Goal: Task Accomplishment & Management: Manage account settings

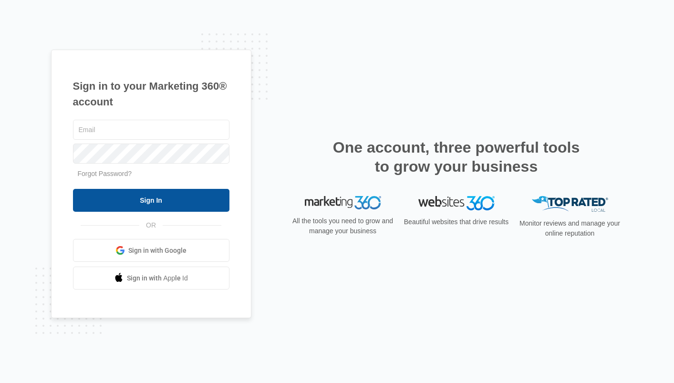
type input "[EMAIL_ADDRESS][DOMAIN_NAME]"
click at [185, 192] on input "Sign In" at bounding box center [151, 200] width 156 height 23
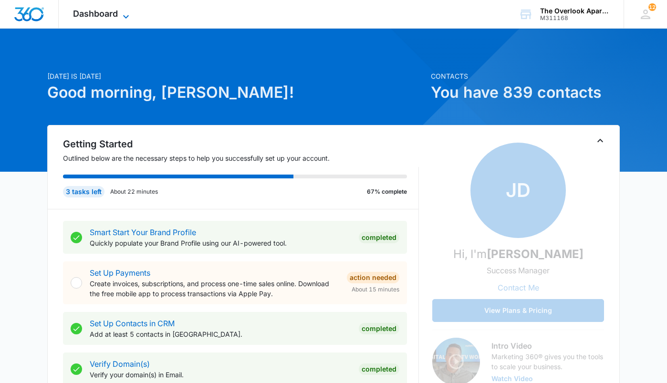
click at [99, 17] on span "Dashboard" at bounding box center [95, 14] width 45 height 10
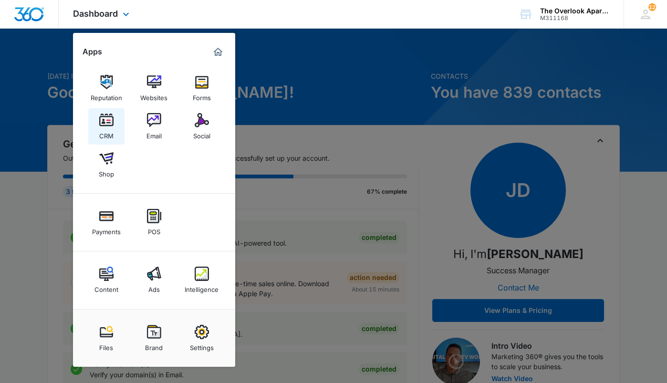
click at [112, 125] on img at bounding box center [106, 120] width 14 height 14
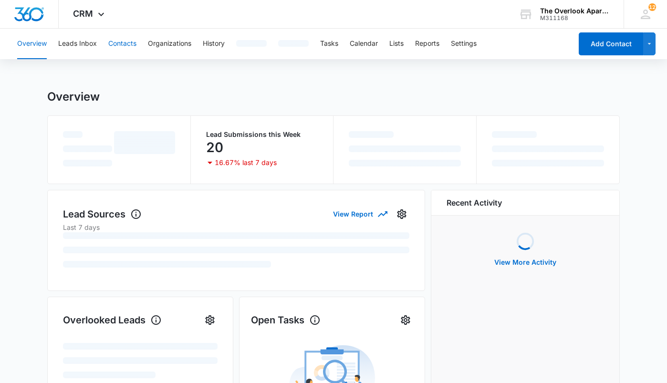
click at [133, 48] on button "Contacts" at bounding box center [122, 44] width 28 height 31
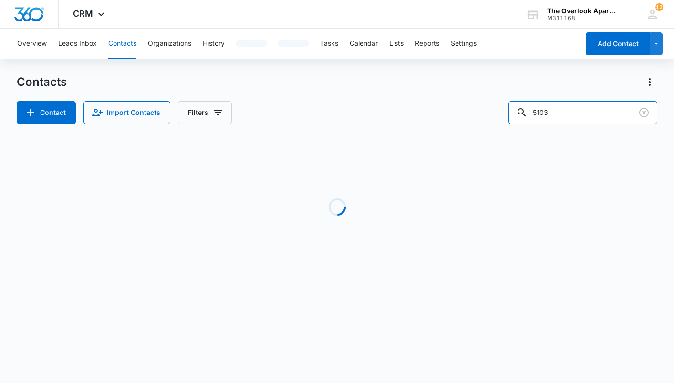
drag, startPoint x: 592, startPoint y: 115, endPoint x: 421, endPoint y: 128, distance: 171.3
click at [421, 128] on div "Contacts Contact Import Contacts Filters 5103 Loading No Results" at bounding box center [337, 182] width 640 height 216
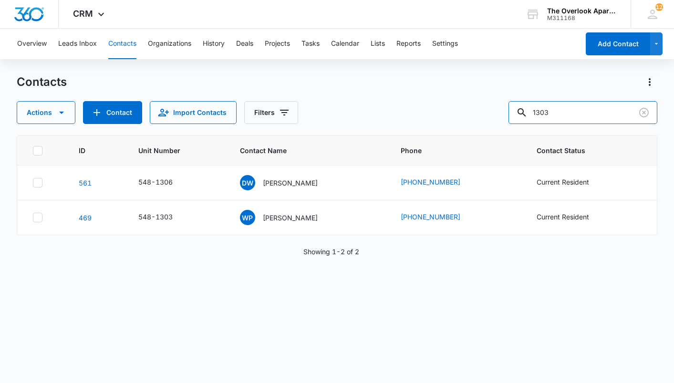
type input "1303"
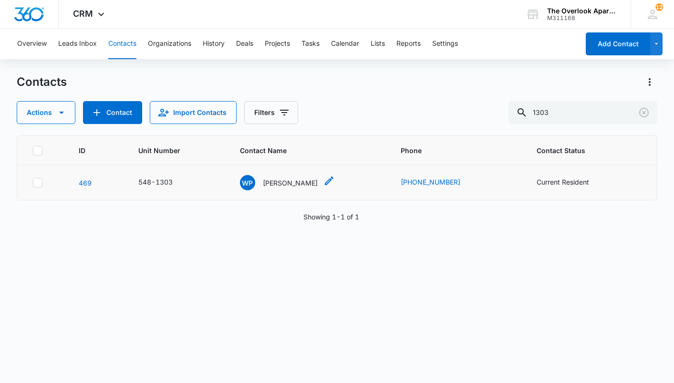
click at [287, 184] on p "[PERSON_NAME]" at bounding box center [290, 183] width 55 height 10
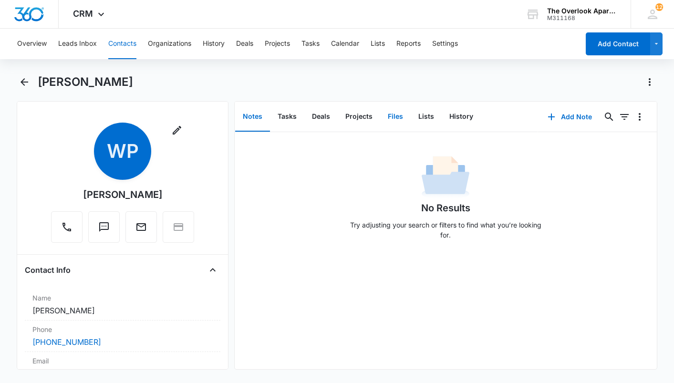
click at [401, 121] on button "Files" at bounding box center [395, 117] width 31 height 30
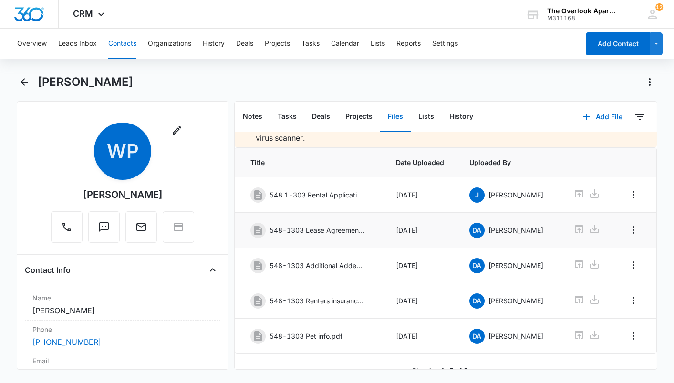
scroll to position [29, 0]
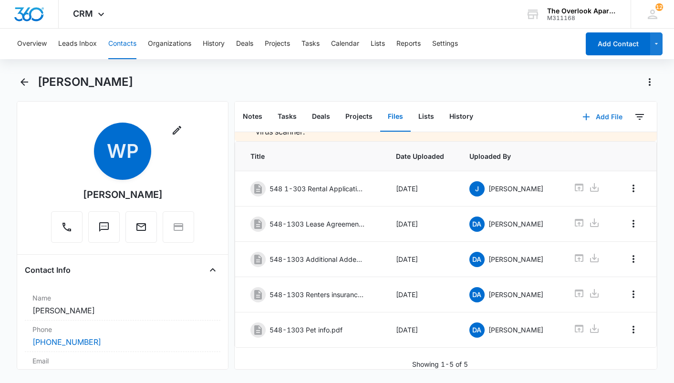
click at [581, 119] on icon "button" at bounding box center [586, 116] width 11 height 11
click at [576, 146] on div "Upload Files" at bounding box center [590, 147] width 38 height 7
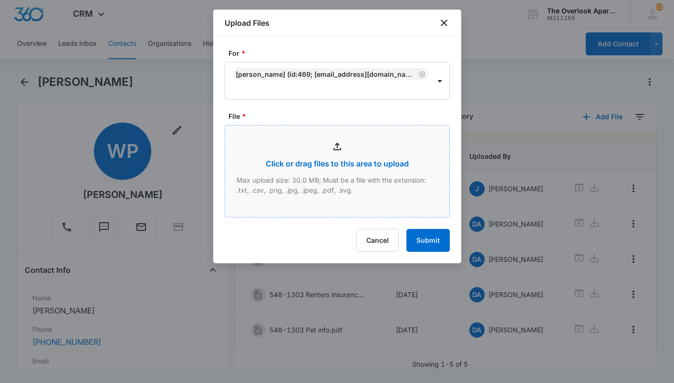
type input "C:\fakepath\scan.pdf"
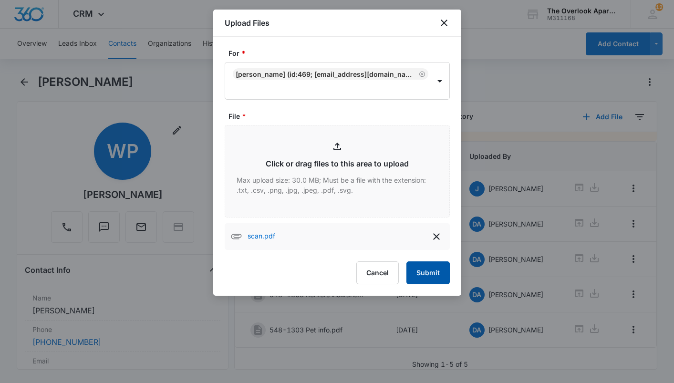
click at [428, 277] on button "Submit" at bounding box center [427, 272] width 43 height 23
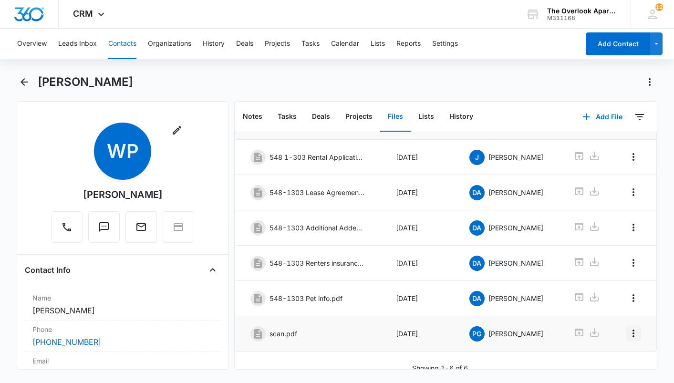
scroll to position [64, 0]
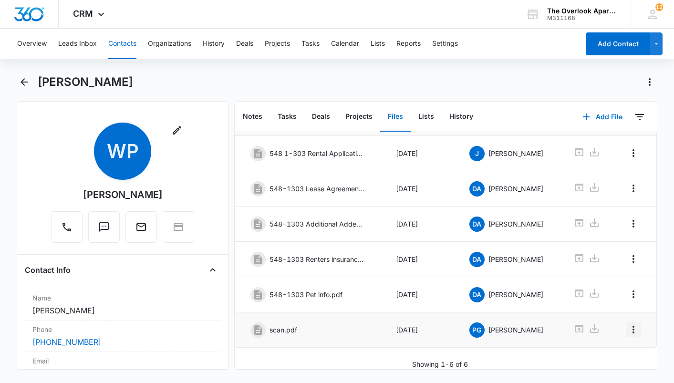
click at [628, 324] on icon "Overflow Menu" at bounding box center [633, 329] width 11 height 11
click at [595, 346] on div "Edit" at bounding box center [601, 349] width 20 height 7
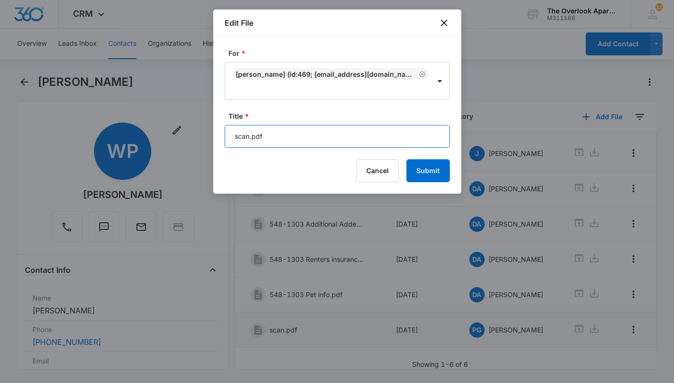
drag, startPoint x: 329, startPoint y: 139, endPoint x: 141, endPoint y: 146, distance: 187.6
click at [141, 146] on body "CRM Apps Reputation Websites Forms CRM Email Social Shop Payments POS Content A…" at bounding box center [337, 191] width 674 height 383
type input "548-1303 D5-G3 Garage Addendum"
click at [406, 159] on button "Submit" at bounding box center [427, 170] width 43 height 23
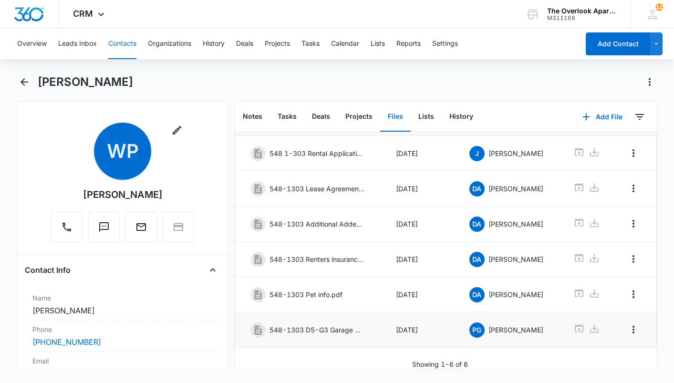
click at [117, 36] on button "Contacts" at bounding box center [122, 44] width 28 height 31
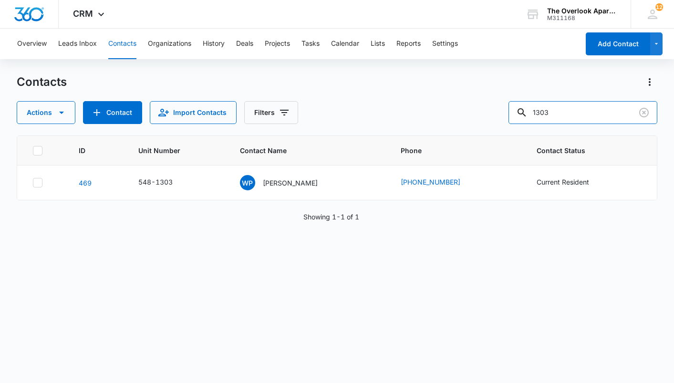
drag, startPoint x: 603, startPoint y: 117, endPoint x: 338, endPoint y: 153, distance: 268.2
click at [338, 153] on div "Contacts Actions Contact Import Contacts Filters 1303 ID Unit Number Contact Na…" at bounding box center [337, 228] width 640 height 308
type input "8304"
click at [82, 332] on div "ID Unit Number Contact Name Phone Contact Status [PHONE_NUMBER] NG [PERSON_NAME…" at bounding box center [337, 252] width 640 height 235
click at [283, 180] on p "[PERSON_NAME]" at bounding box center [290, 183] width 55 height 10
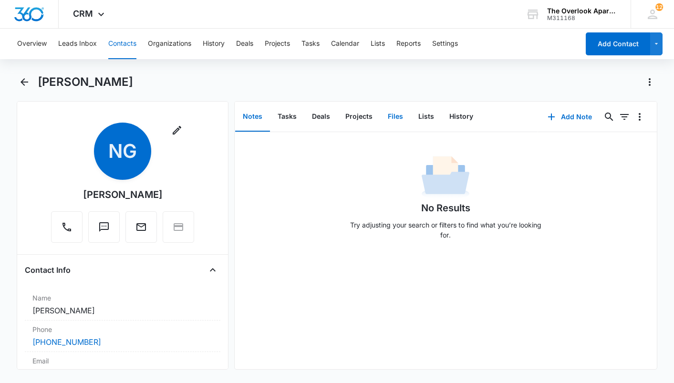
click at [382, 124] on button "Files" at bounding box center [395, 117] width 31 height 30
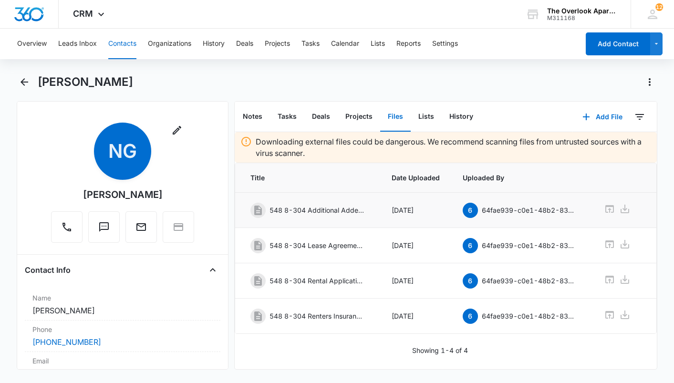
scroll to position [0, 0]
click at [585, 120] on icon "button" at bounding box center [586, 116] width 11 height 11
click at [590, 147] on div "Upload Files" at bounding box center [590, 147] width 38 height 7
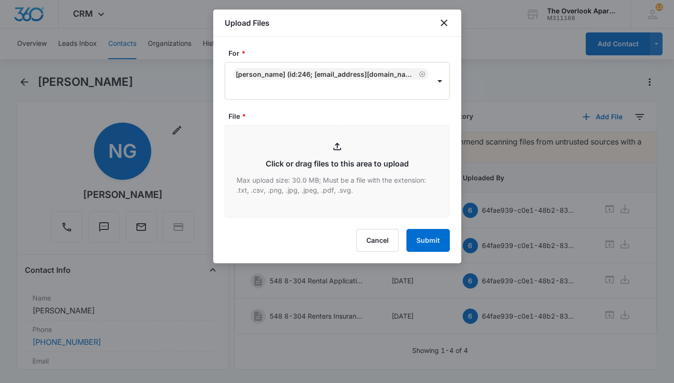
type input "C:\fakepath\Scanned from a Xerox Multifunction Printer.pdf"
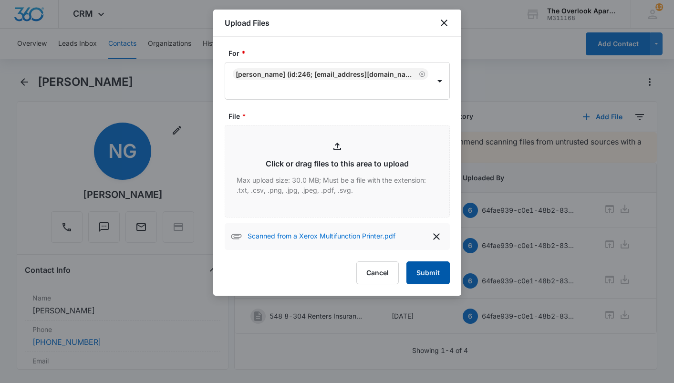
click at [429, 273] on button "Submit" at bounding box center [427, 272] width 43 height 23
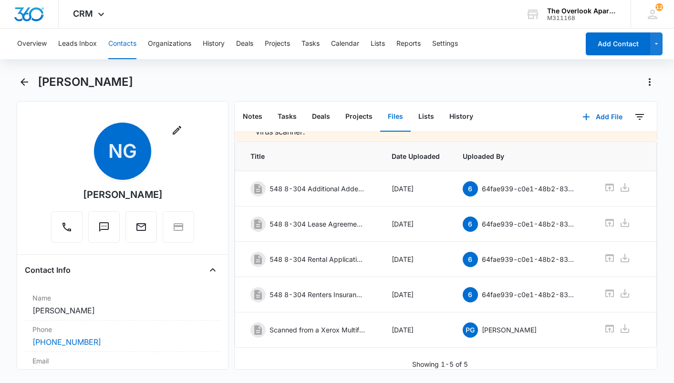
scroll to position [0, 34]
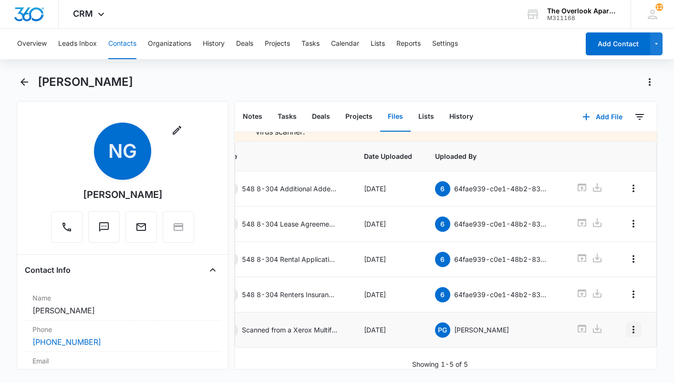
click at [634, 322] on button "Overflow Menu" at bounding box center [633, 329] width 15 height 15
click at [596, 342] on div "Edit" at bounding box center [601, 342] width 20 height 7
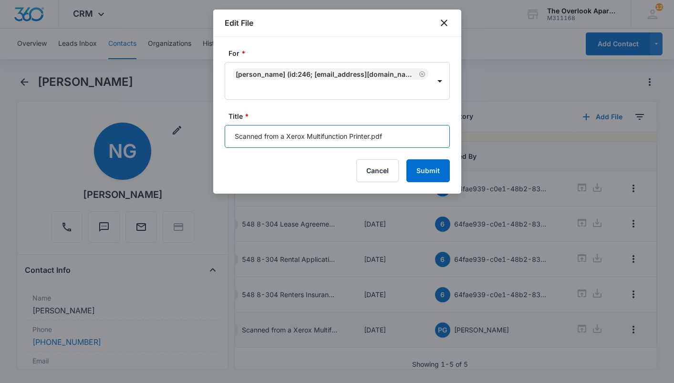
drag, startPoint x: 360, startPoint y: 146, endPoint x: 61, endPoint y: 168, distance: 300.0
click at [61, 168] on body "CRM Apps Reputation Websites Forms CRM Email Social Shop Payments POS Content A…" at bounding box center [337, 191] width 674 height 383
type input "548-8304 Lease [DATE]-[DATE]"
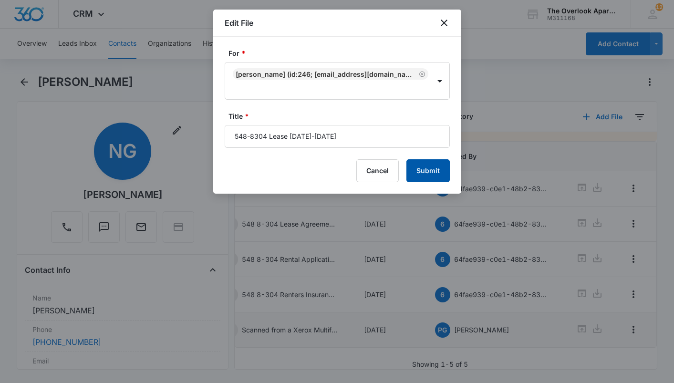
click at [433, 172] on button "Submit" at bounding box center [427, 170] width 43 height 23
